Goal: Book appointment/travel/reservation

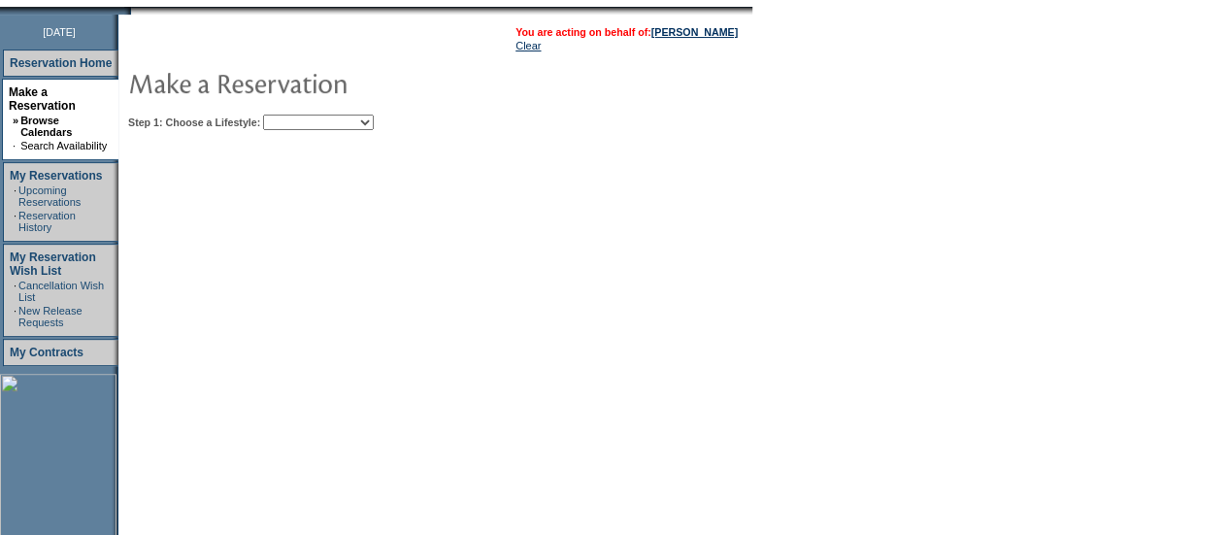
scroll to position [243, 0]
click at [374, 121] on select "Beach Leisure Metropolitan Mountain OIAL for Adventure OIAL for Couples OIAL fo…" at bounding box center [318, 121] width 111 height 16
select select "Metropolitan"
click at [296, 113] on select "Beach Leisure Metropolitan Mountain OIAL for Adventure OIAL for Couples OIAL fo…" at bounding box center [318, 121] width 111 height 16
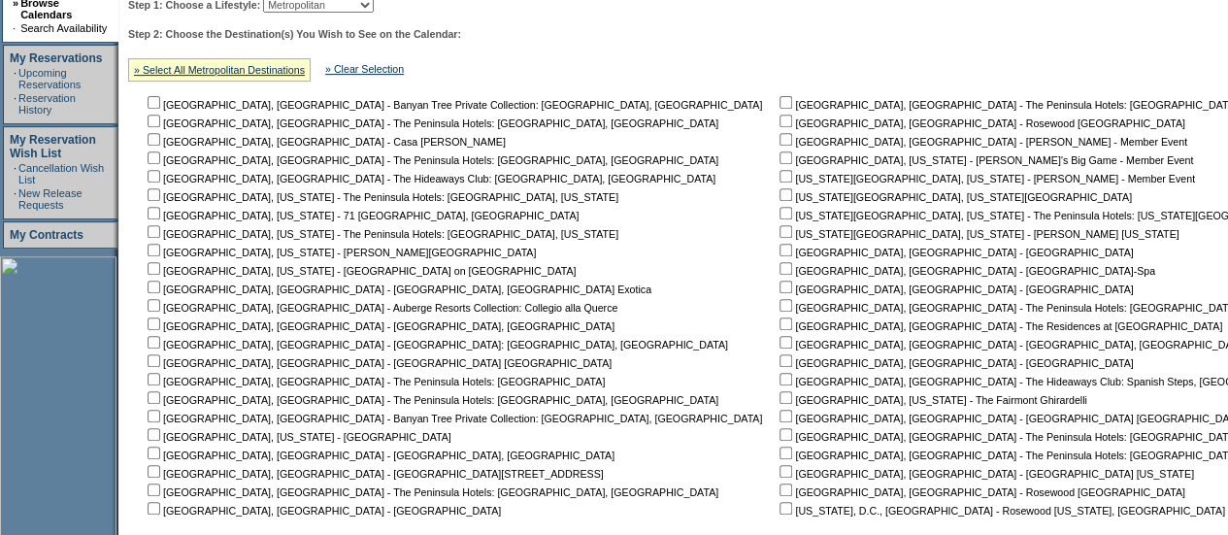
scroll to position [357, 0]
click at [779, 269] on input "checkbox" at bounding box center [785, 269] width 13 height 13
checkbox input "true"
click at [779, 255] on input "checkbox" at bounding box center [785, 251] width 13 height 13
checkbox input "true"
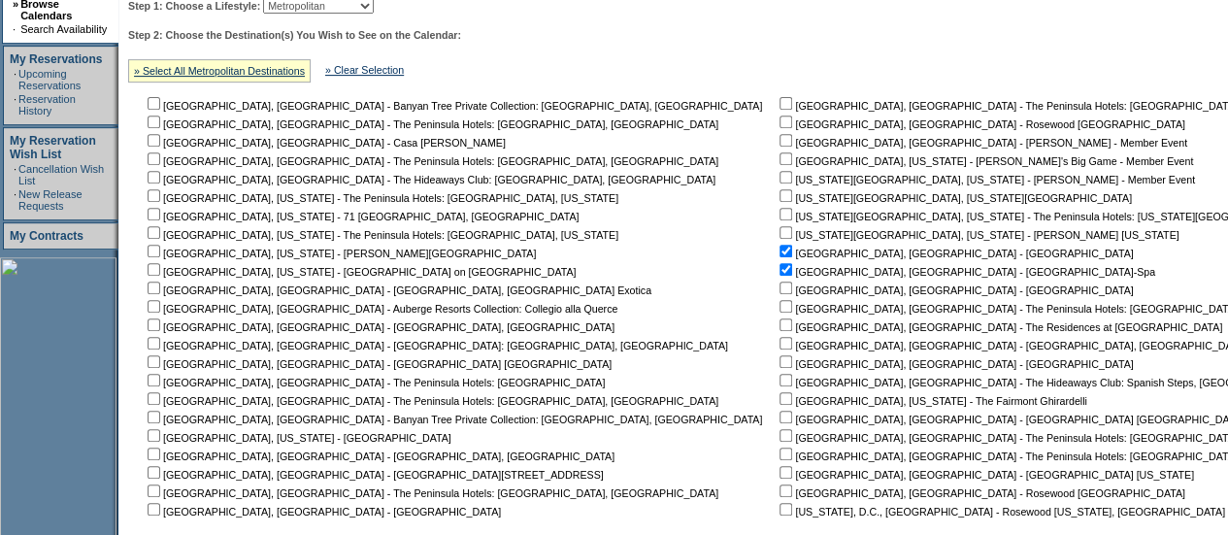
click at [779, 287] on input "checkbox" at bounding box center [785, 287] width 13 height 13
checkbox input "true"
click at [779, 306] on input "checkbox" at bounding box center [785, 306] width 13 height 13
checkbox input "true"
click at [779, 321] on input "checkbox" at bounding box center [785, 324] width 13 height 13
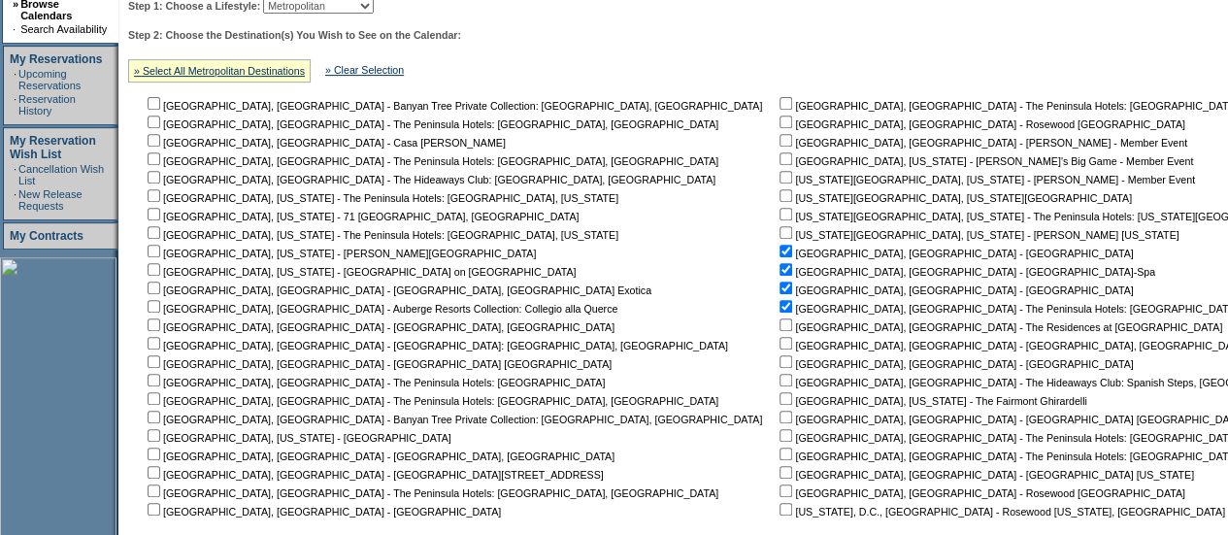
checkbox input "true"
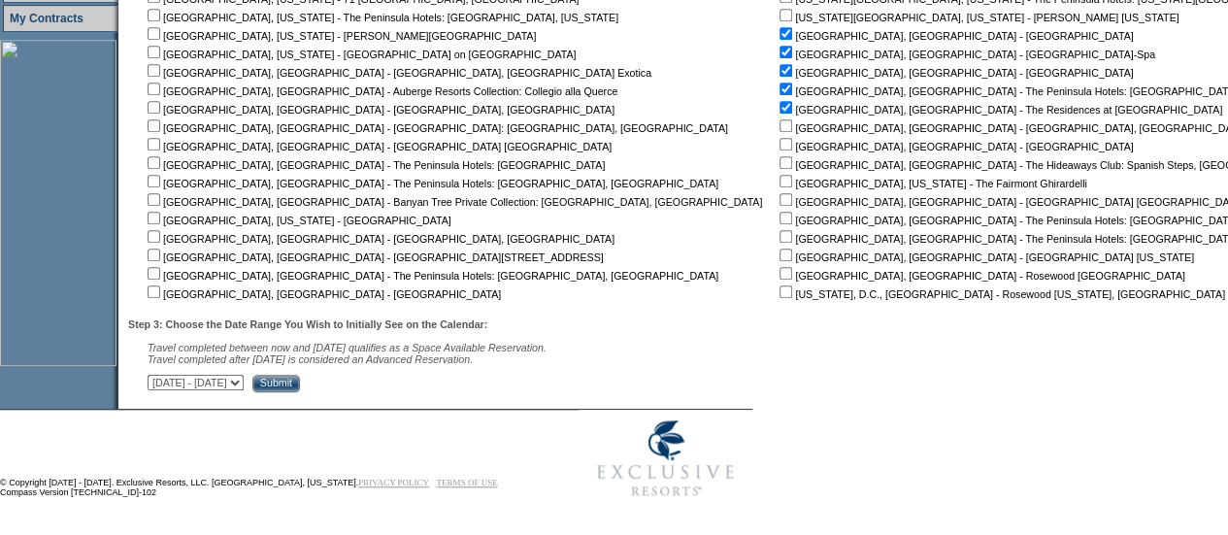
click at [300, 377] on input "Submit" at bounding box center [276, 383] width 48 height 17
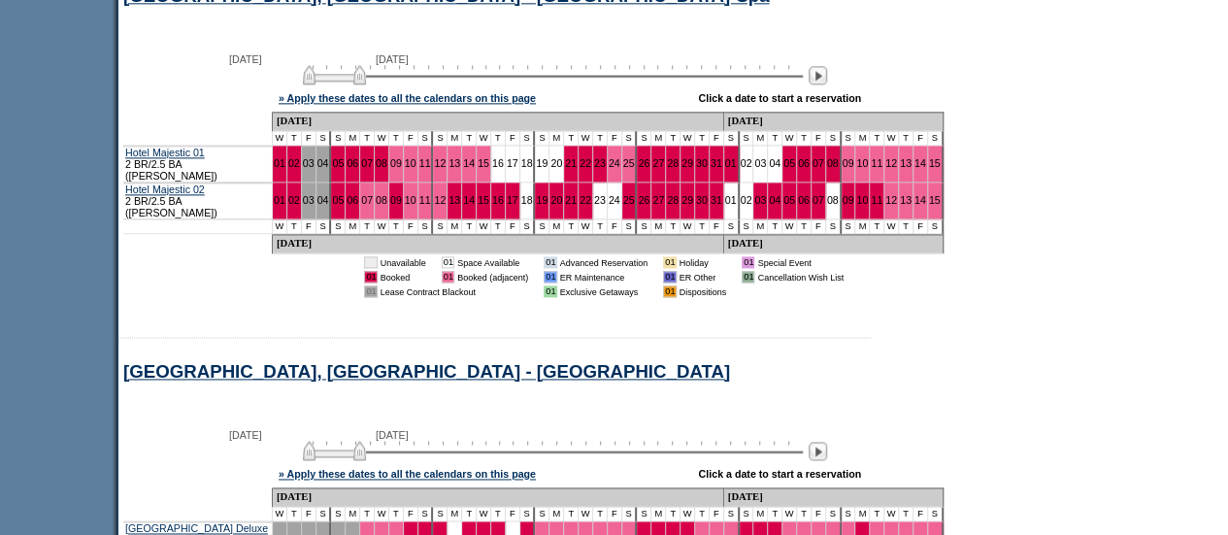
scroll to position [1243, 0]
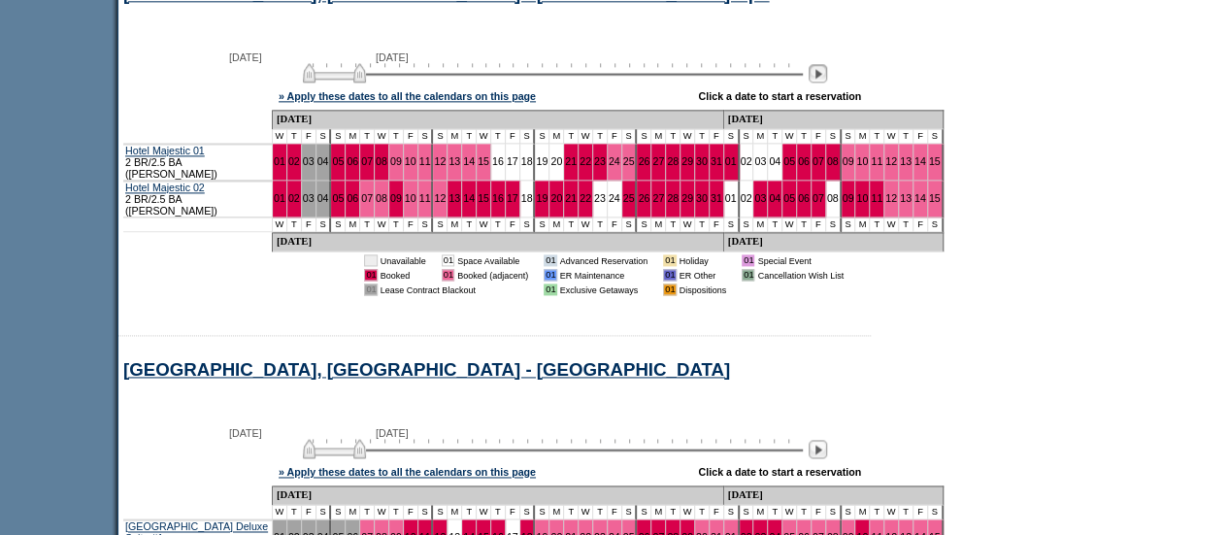
click at [826, 82] on img at bounding box center [817, 73] width 18 height 18
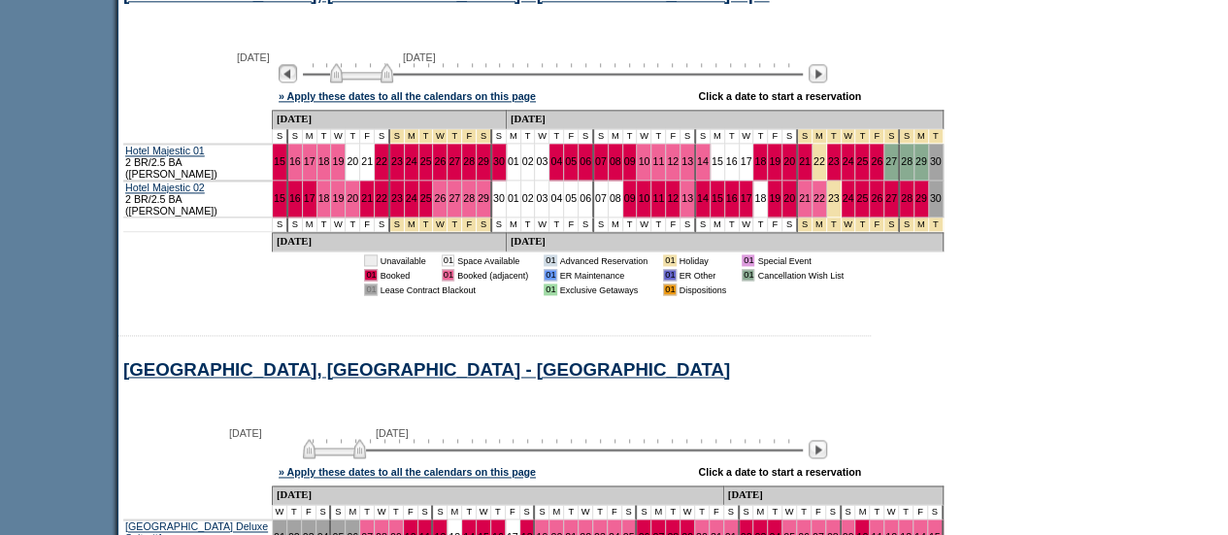
click at [297, 82] on img at bounding box center [288, 73] width 18 height 18
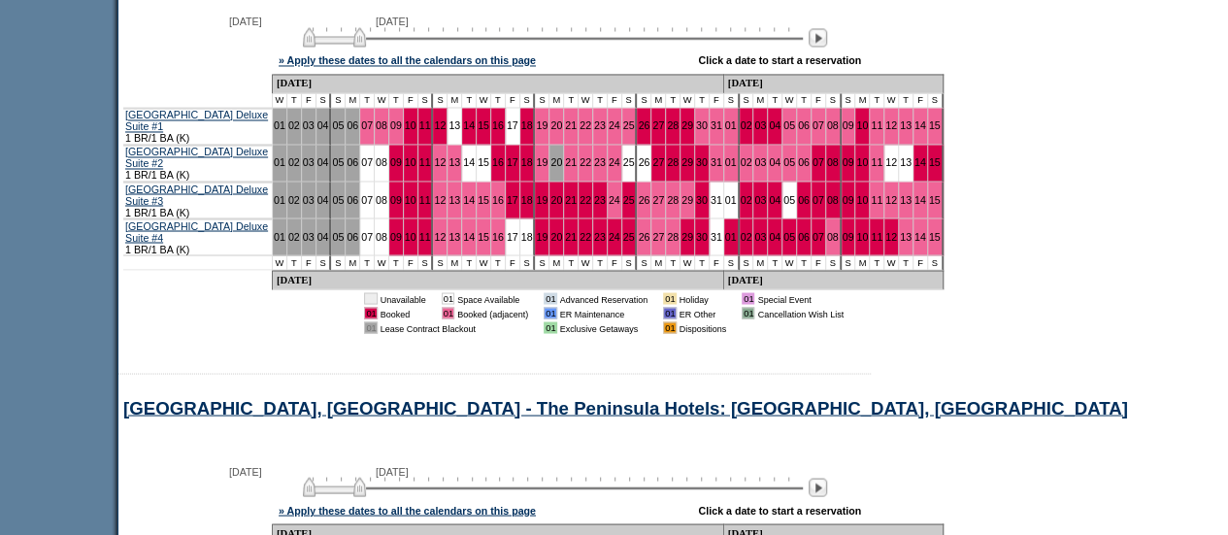
scroll to position [1658, 0]
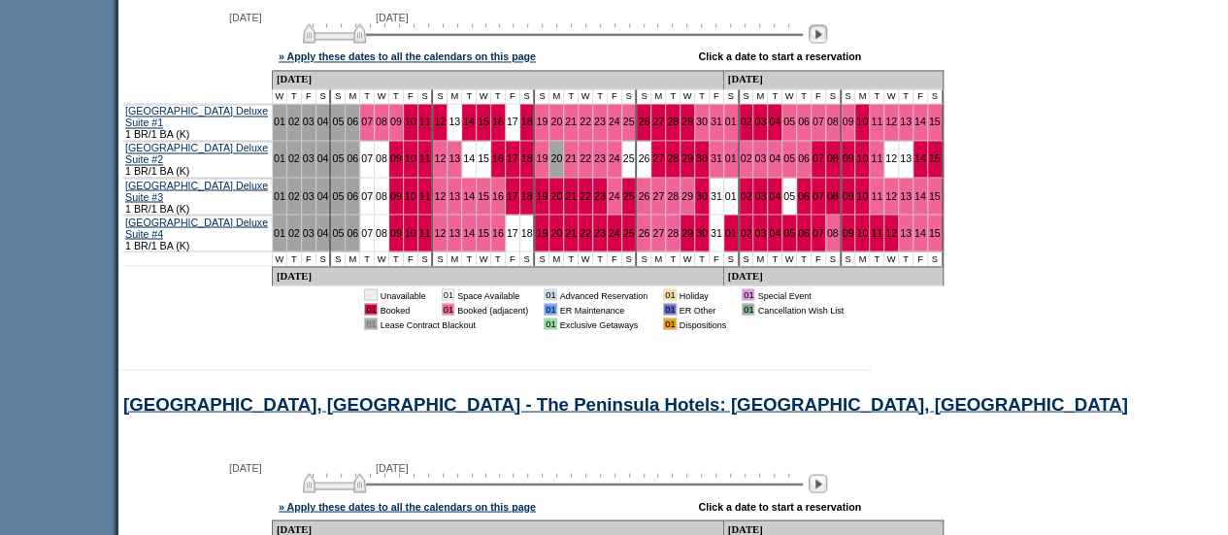
click at [827, 43] on img at bounding box center [817, 33] width 18 height 18
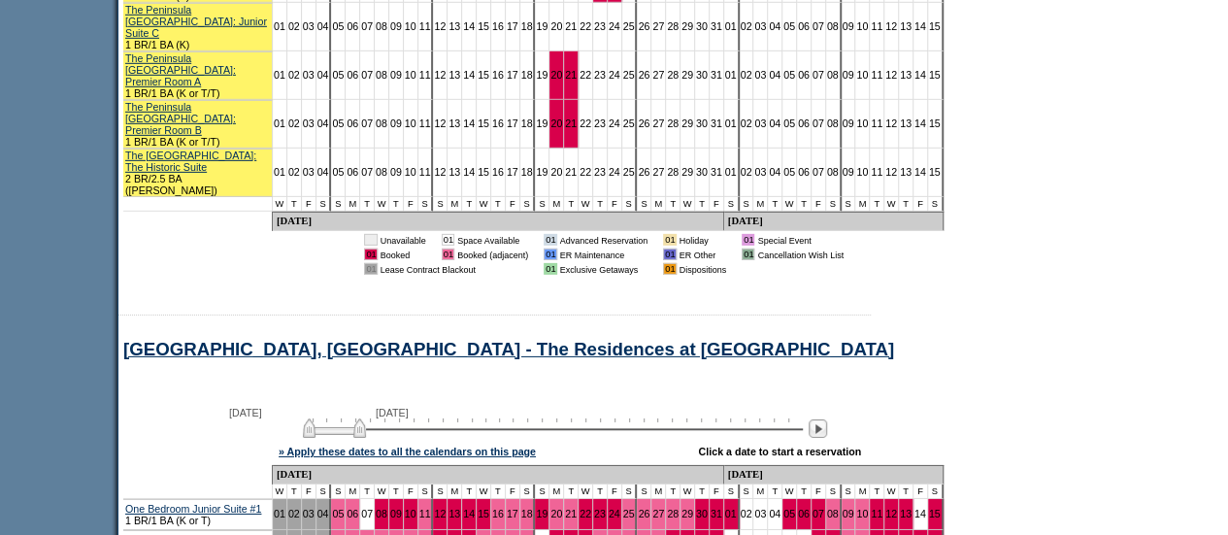
scroll to position [2938, 0]
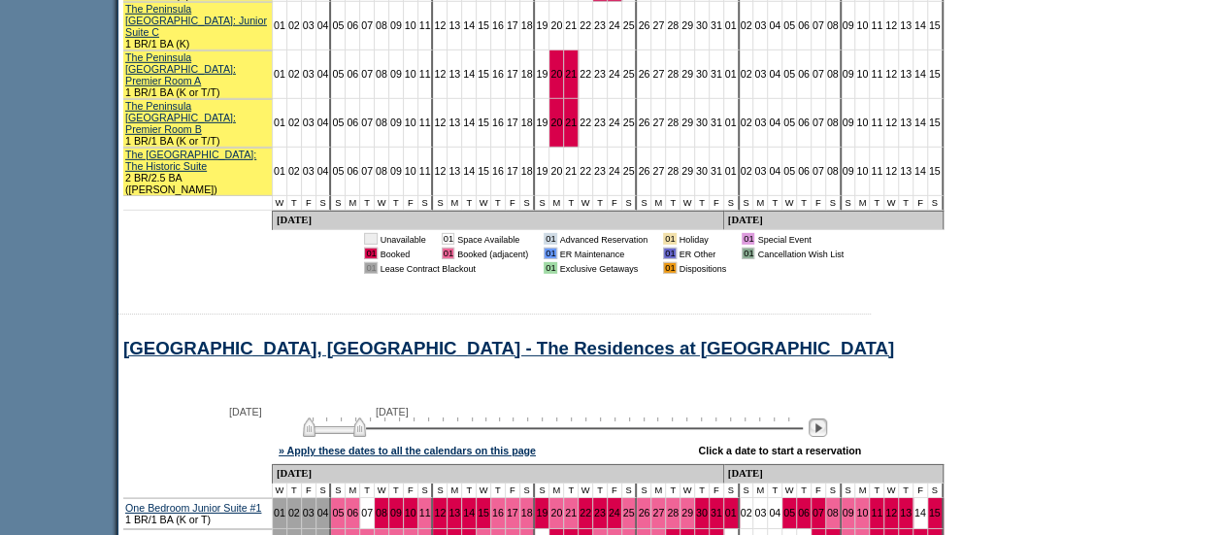
click at [825, 418] on img at bounding box center [817, 427] width 18 height 18
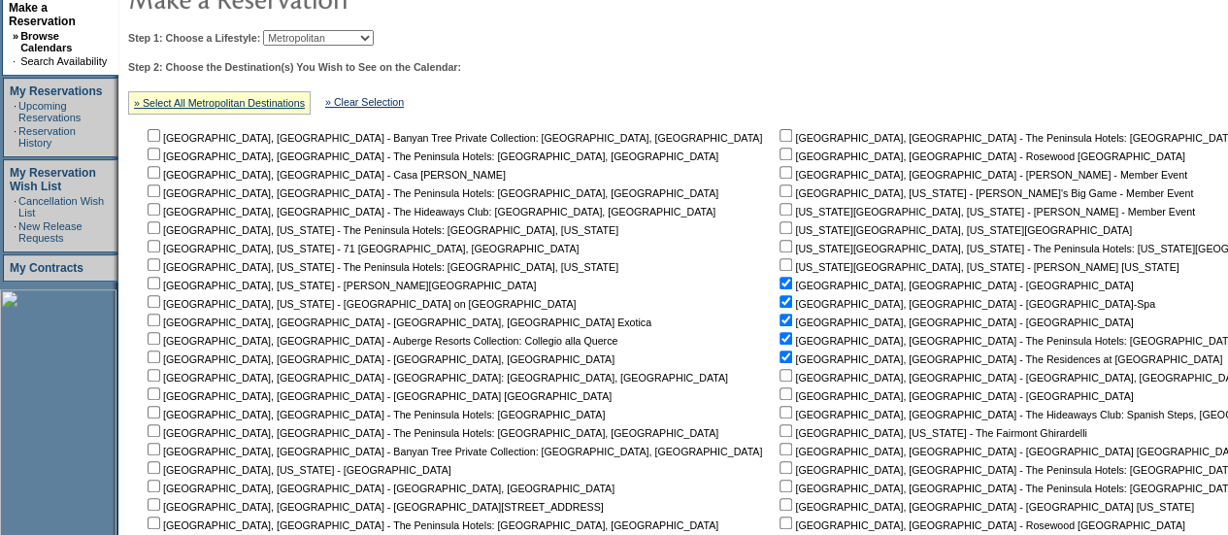
scroll to position [86, 0]
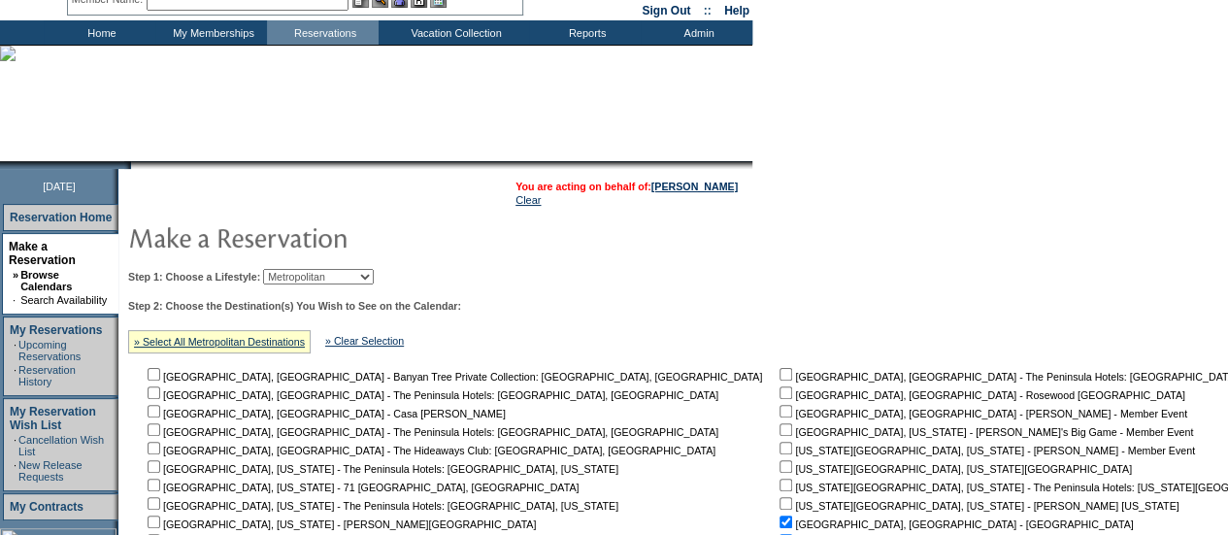
click at [716, 176] on table "You are acting on behalf of: Kevin Brown Clear" at bounding box center [433, 193] width 621 height 39
click at [701, 181] on link "[PERSON_NAME]" at bounding box center [694, 187] width 86 height 12
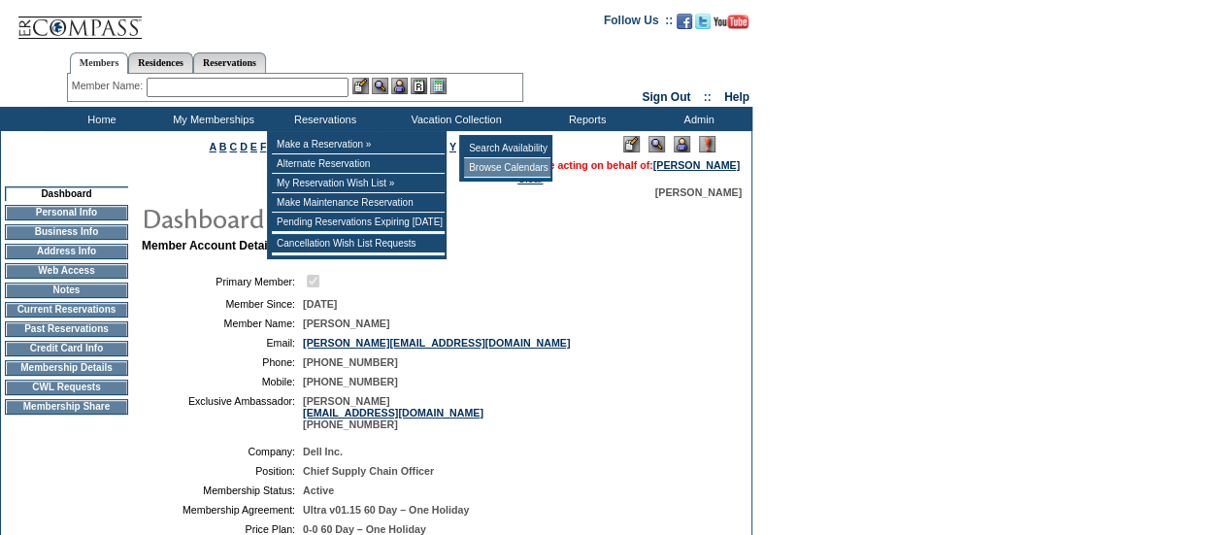
click at [492, 168] on td "Browse Calendars" at bounding box center [507, 167] width 86 height 19
